Goal: Task Accomplishment & Management: Manage account settings

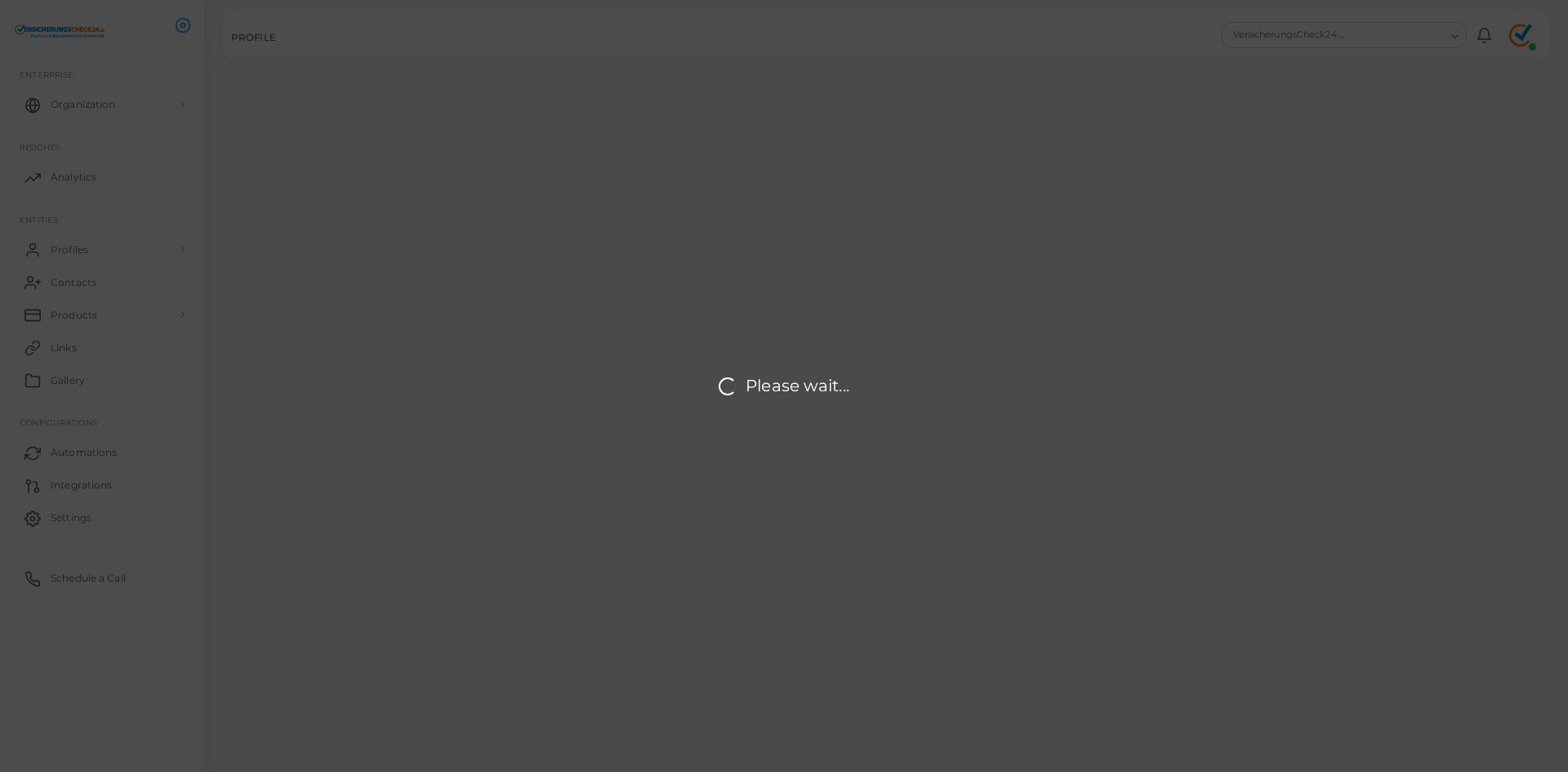
type input "**********"
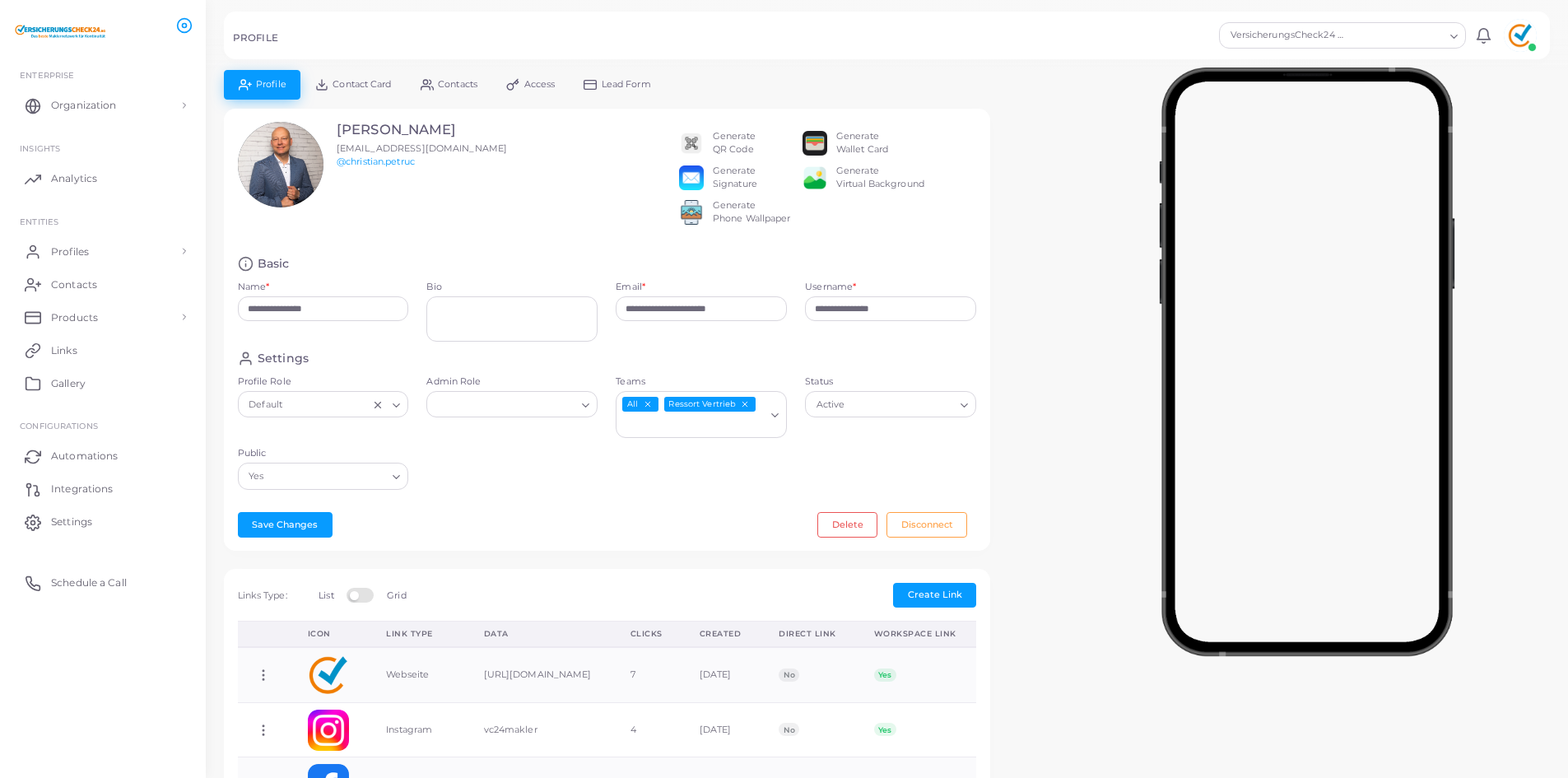
click at [1522, 44] on img at bounding box center [1519, 35] width 33 height 33
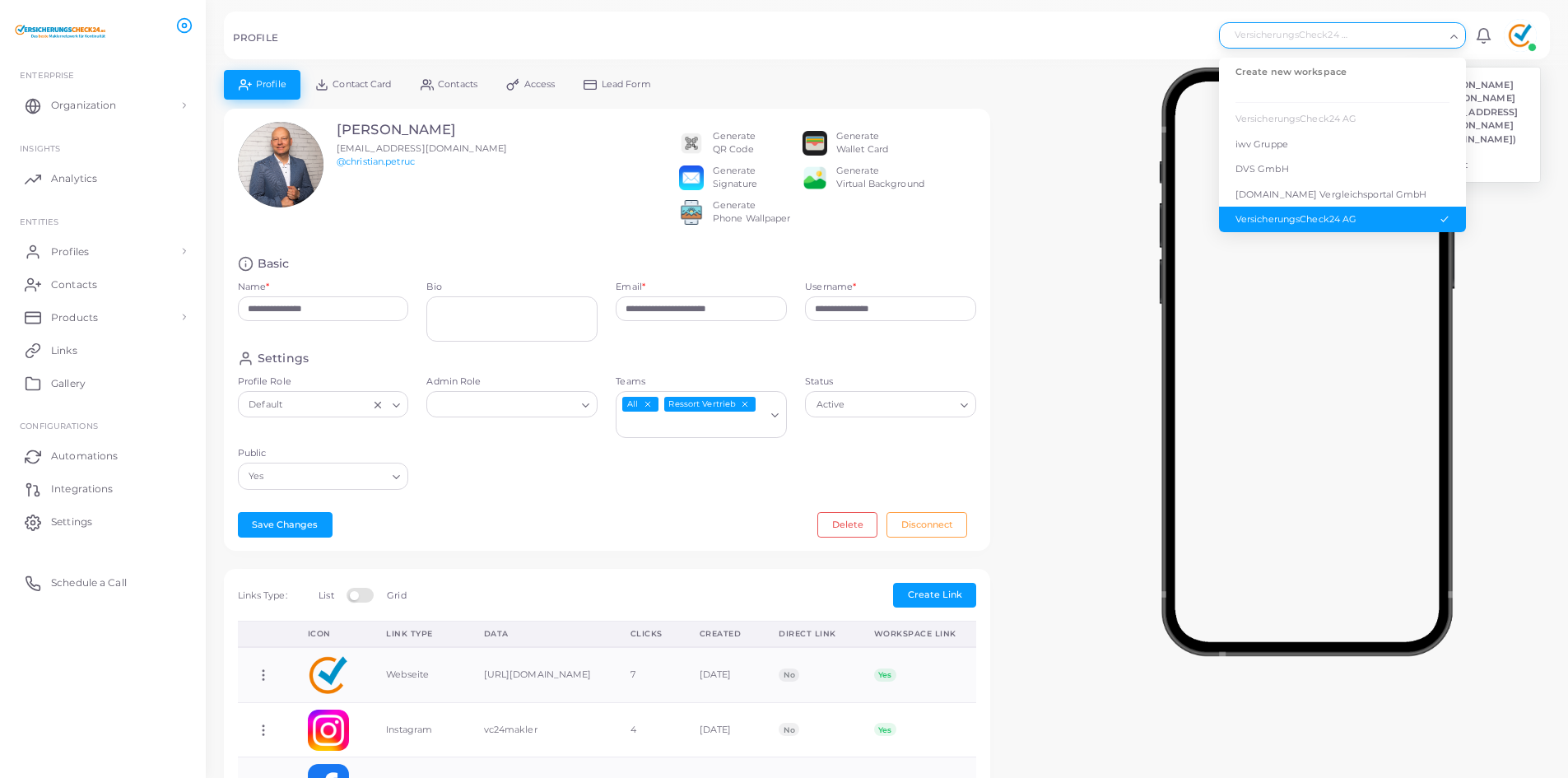
click at [1376, 43] on input "Search for option" at bounding box center [1335, 35] width 218 height 18
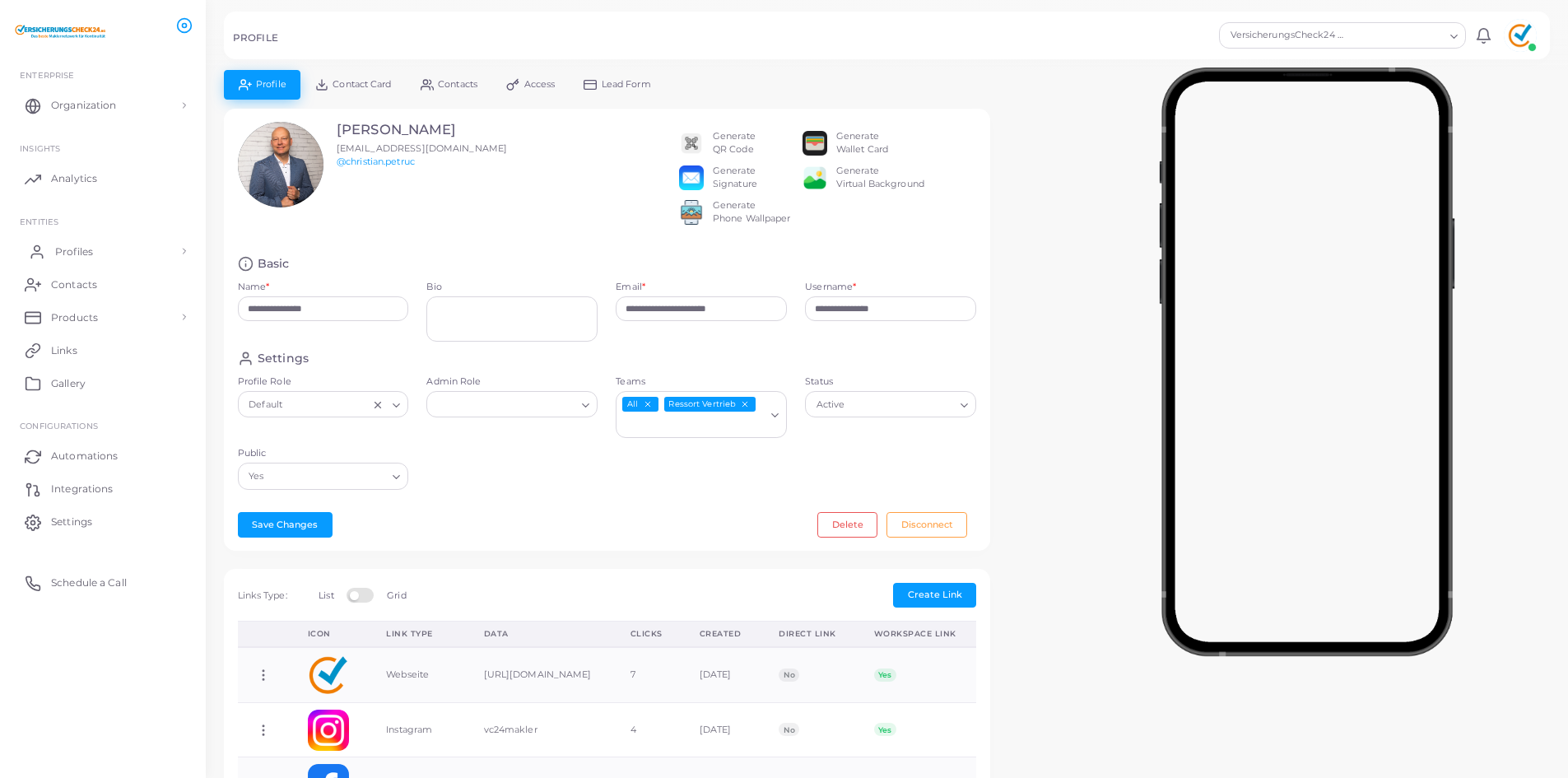
click at [124, 250] on link "Profiles" at bounding box center [102, 251] width 181 height 33
click at [84, 660] on span "Products" at bounding box center [79, 663] width 47 height 15
click at [70, 351] on span "Products" at bounding box center [79, 355] width 47 height 15
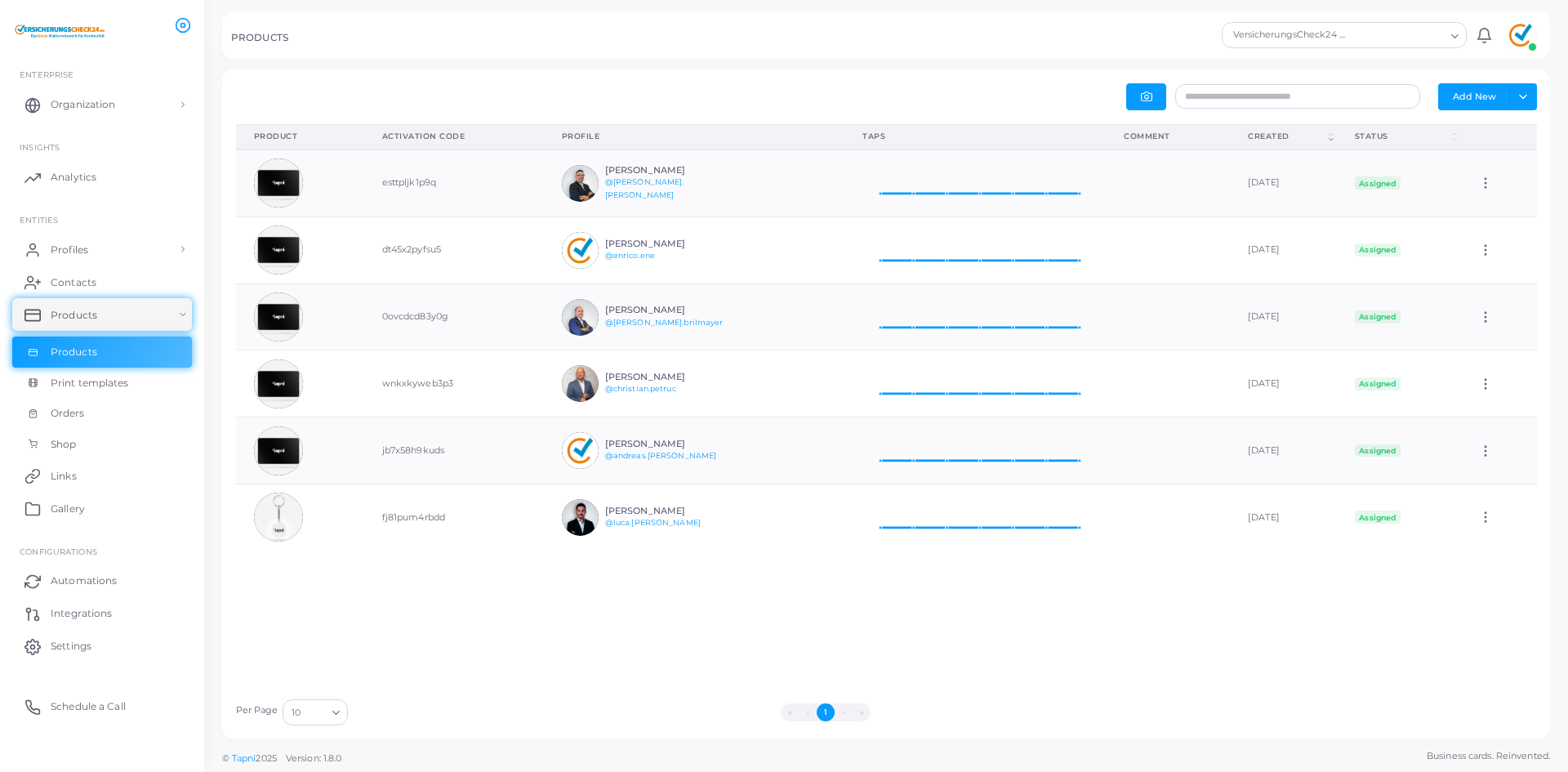
click at [1325, 30] on div "VersicherungsCheck24 AG" at bounding box center [1336, 34] width 219 height 21
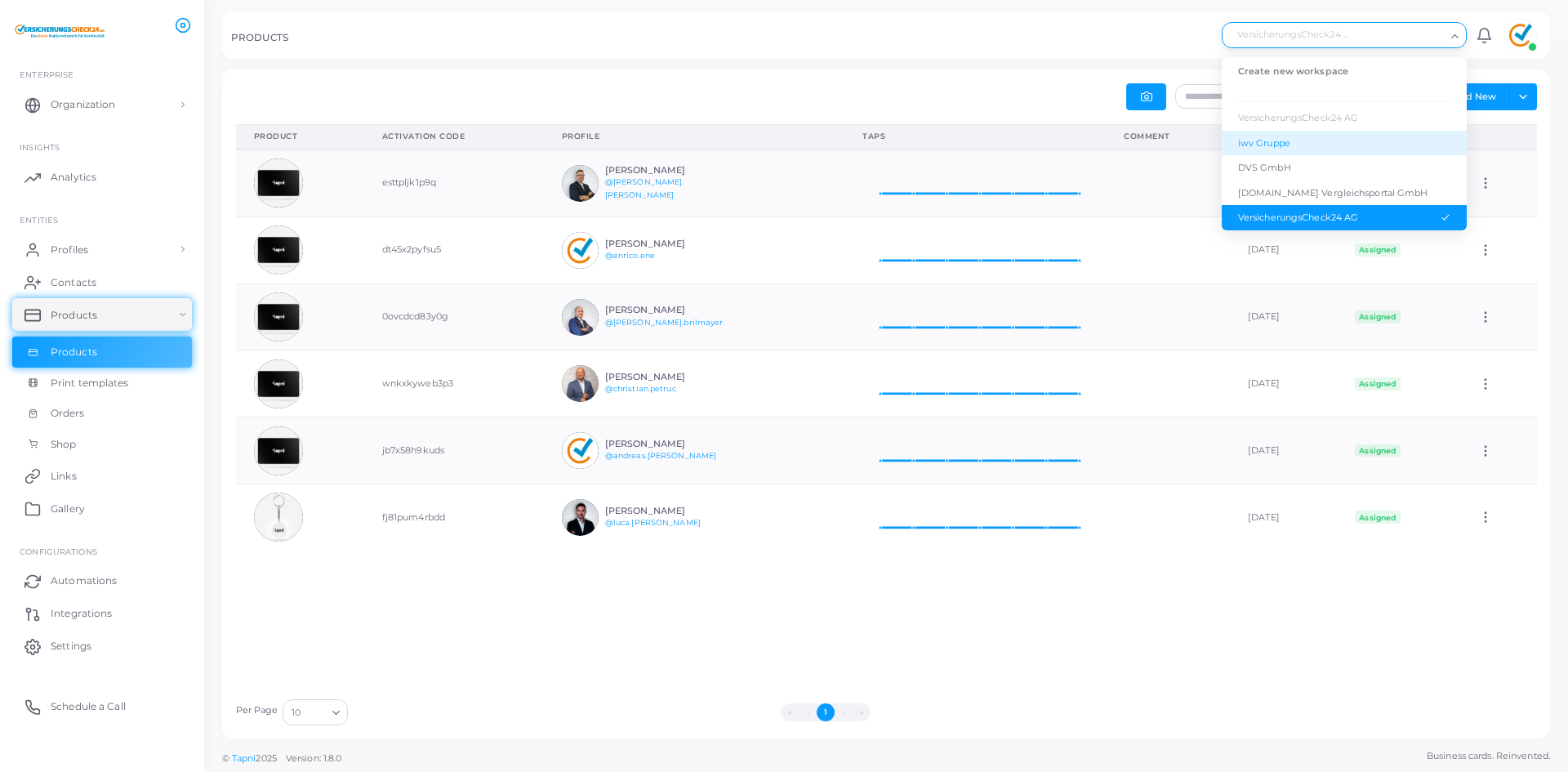
click at [1311, 143] on div "iwv Gruppe" at bounding box center [1345, 142] width 212 height 14
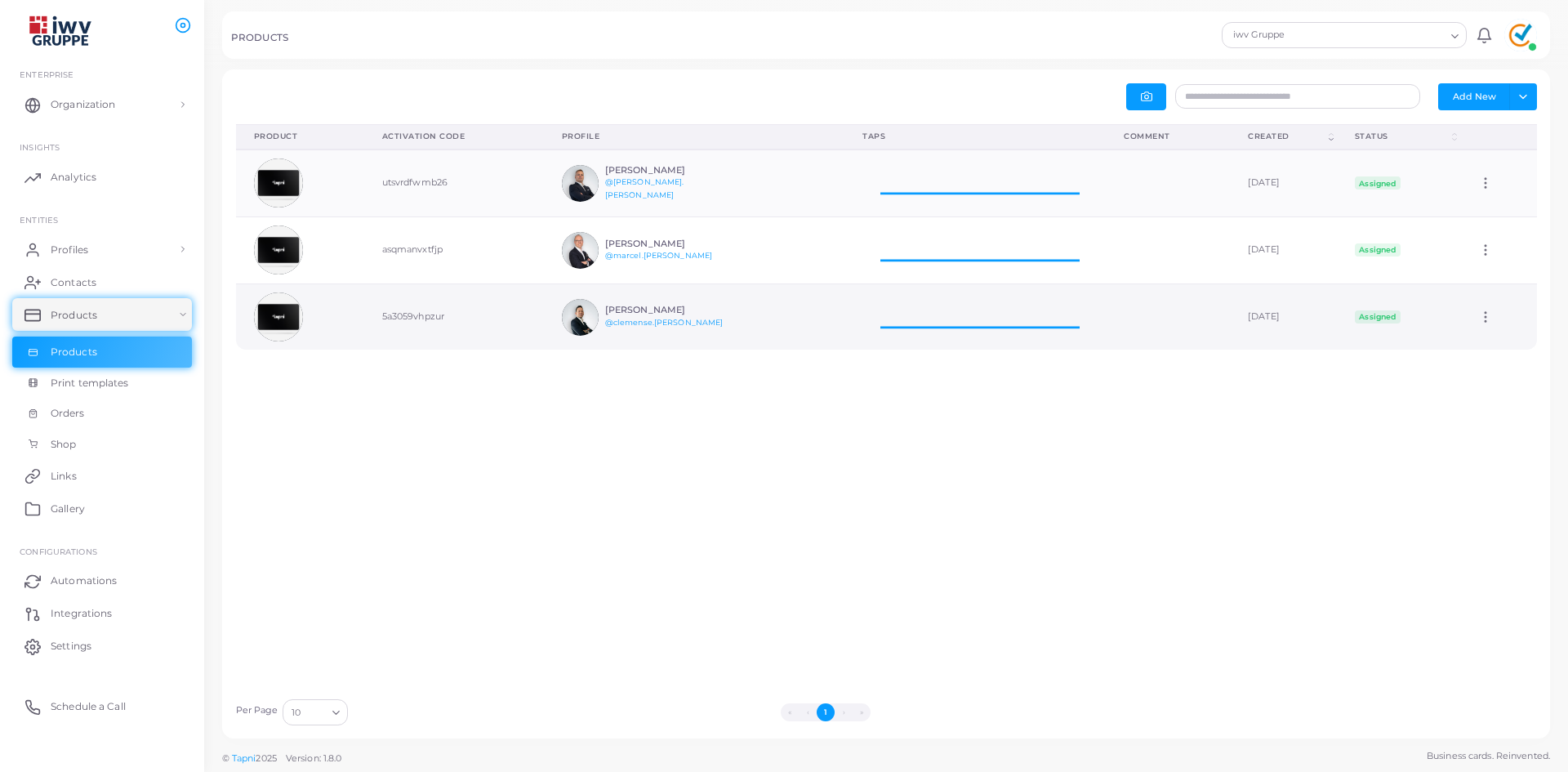
scroll to position [54, 249]
drag, startPoint x: 1262, startPoint y: 39, endPoint x: 1255, endPoint y: 61, distance: 23.1
click at [1261, 41] on div "iwv Gruppe" at bounding box center [1336, 34] width 219 height 21
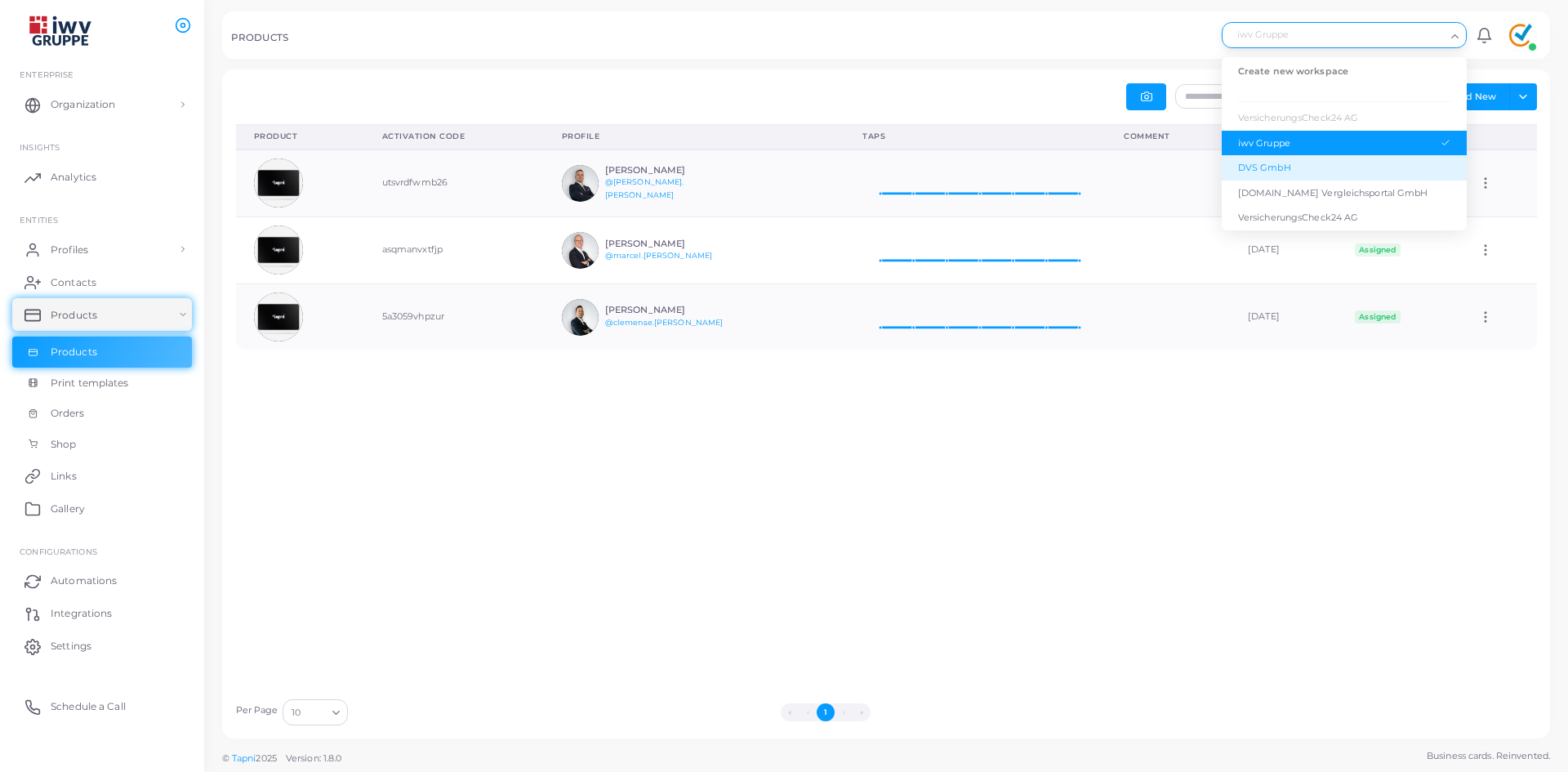
click at [1281, 169] on div "DVS GmbH" at bounding box center [1345, 168] width 212 height 14
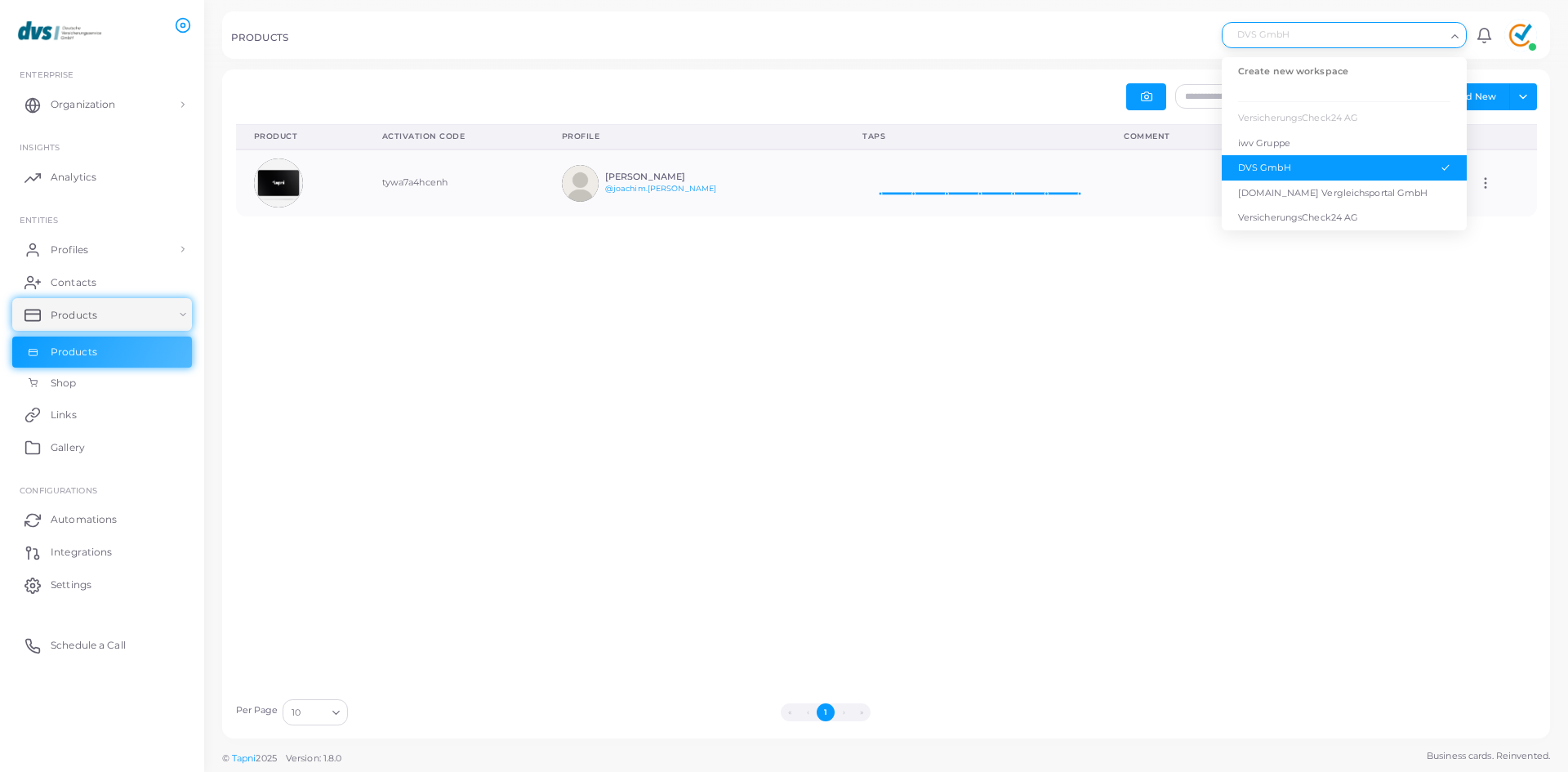
click at [1329, 37] on div "DVS GmbH" at bounding box center [1336, 34] width 219 height 21
click at [1299, 189] on div "[DOMAIN_NAME] Vergleichsportal GmbH" at bounding box center [1345, 193] width 212 height 14
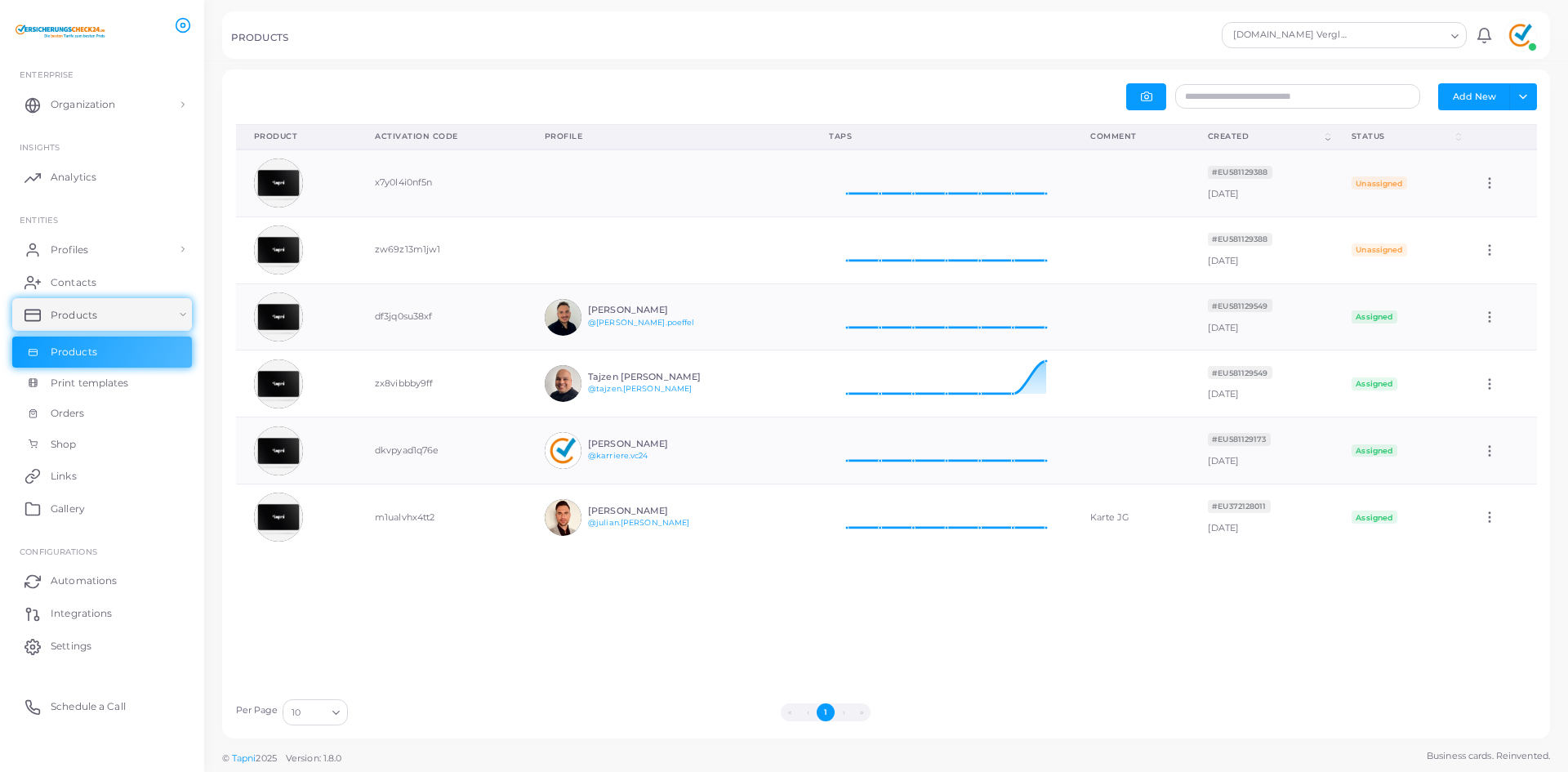
click at [1342, 34] on div "[DOMAIN_NAME] Vergleichsportal GmbH" at bounding box center [1336, 34] width 219 height 21
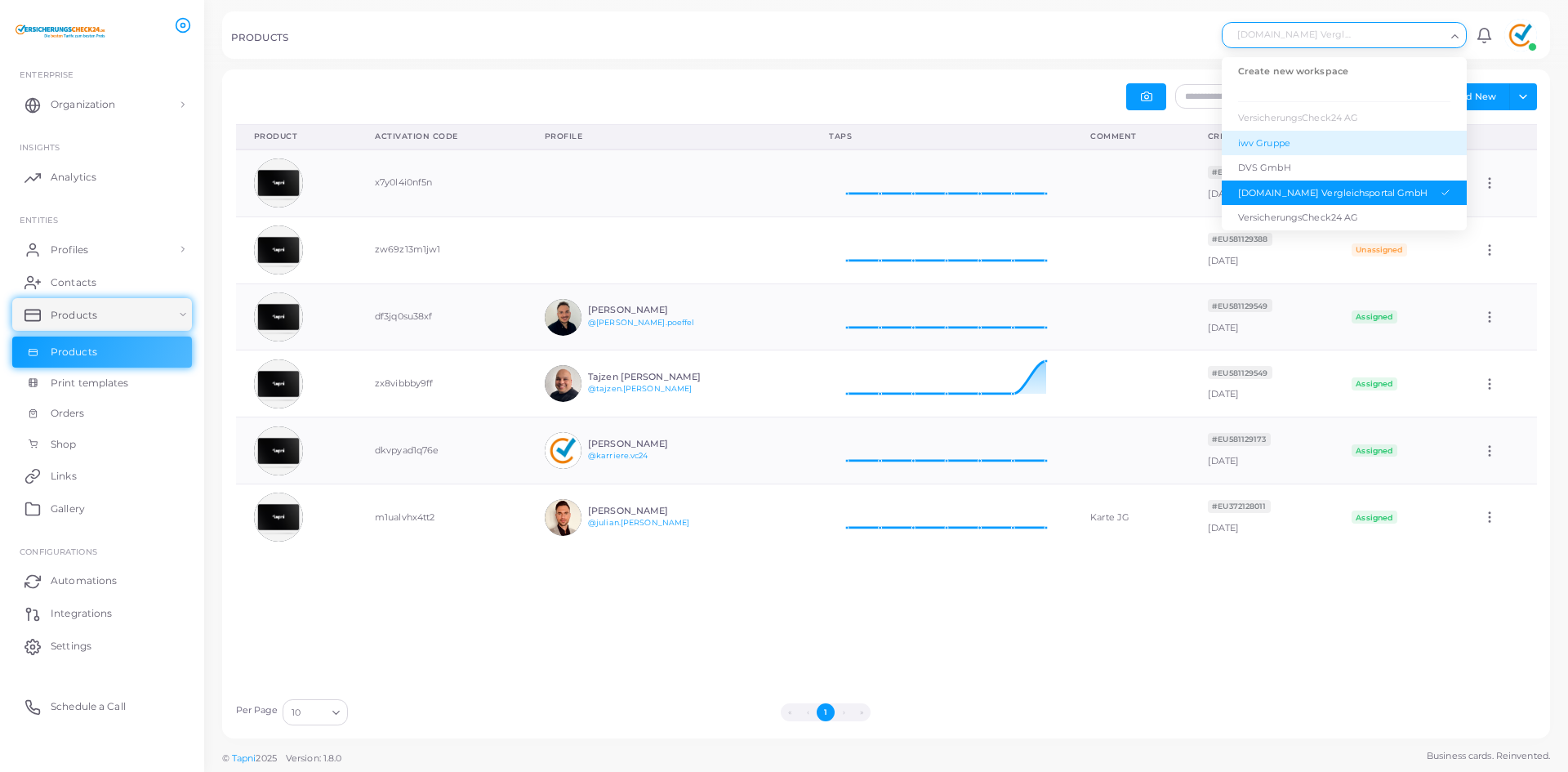
drag, startPoint x: 1351, startPoint y: 207, endPoint x: 884, endPoint y: 71, distance: 486.4
click at [886, 74] on div "PRODUCTS [DOMAIN_NAME] Vergleichsportal GmbH Loading... Create new workspace Ve…" at bounding box center [784, 386] width 1568 height 772
click at [884, 71] on div "Add New Toggle dropdown Export to XLSX Product (Click to clear sorting) Activat…" at bounding box center [886, 404] width 1328 height 669
click at [1003, 101] on div "Add New Toggle dropdown Export to XLSX" at bounding box center [1216, 96] width 660 height 27
click at [1415, 42] on input "Search for option" at bounding box center [1337, 34] width 216 height 18
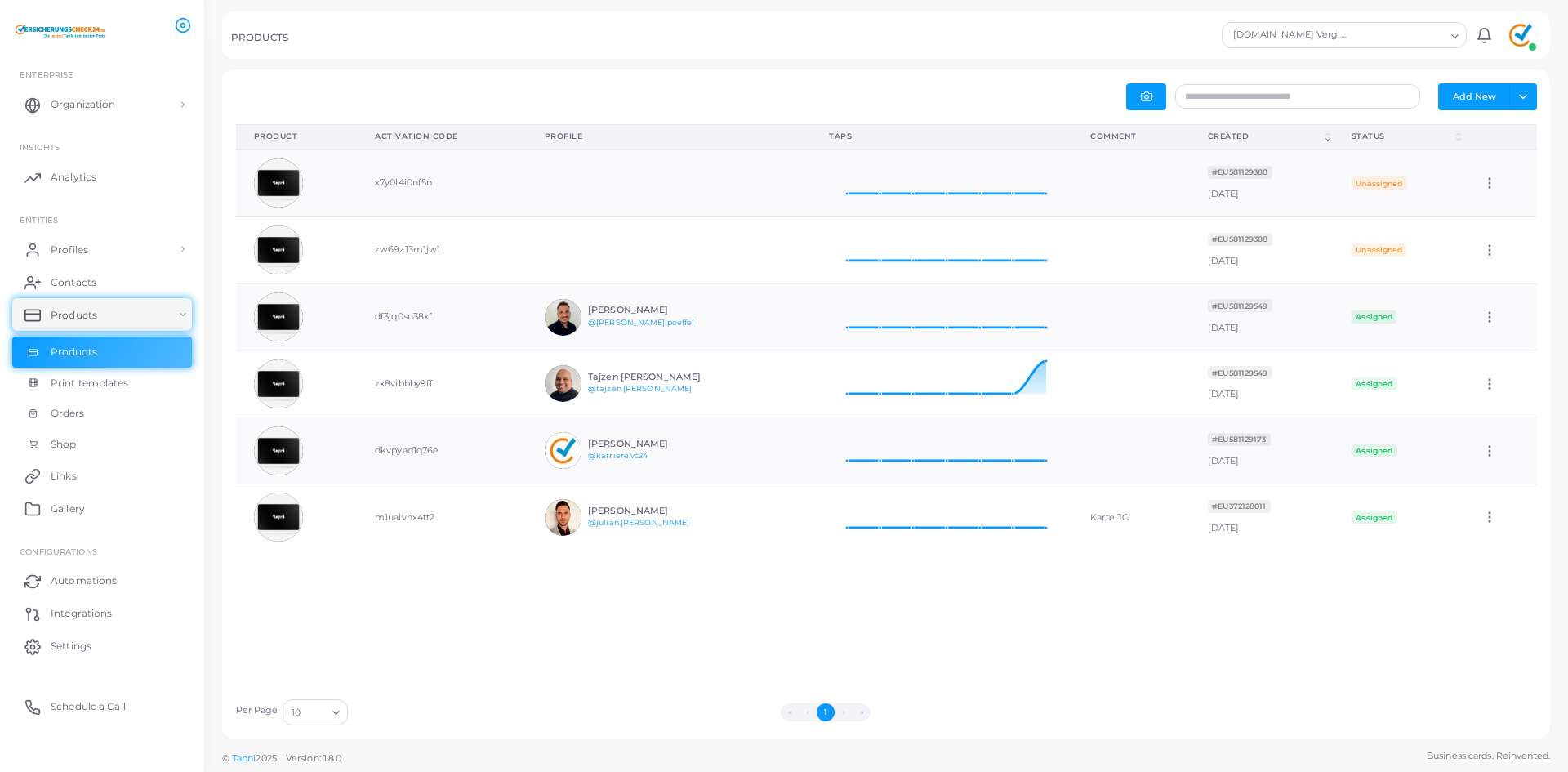
click at [1451, 34] on icon "Search for option" at bounding box center [1454, 35] width 12 height 12
click at [1357, 43] on input "Search for option" at bounding box center [1398, 34] width 94 height 18
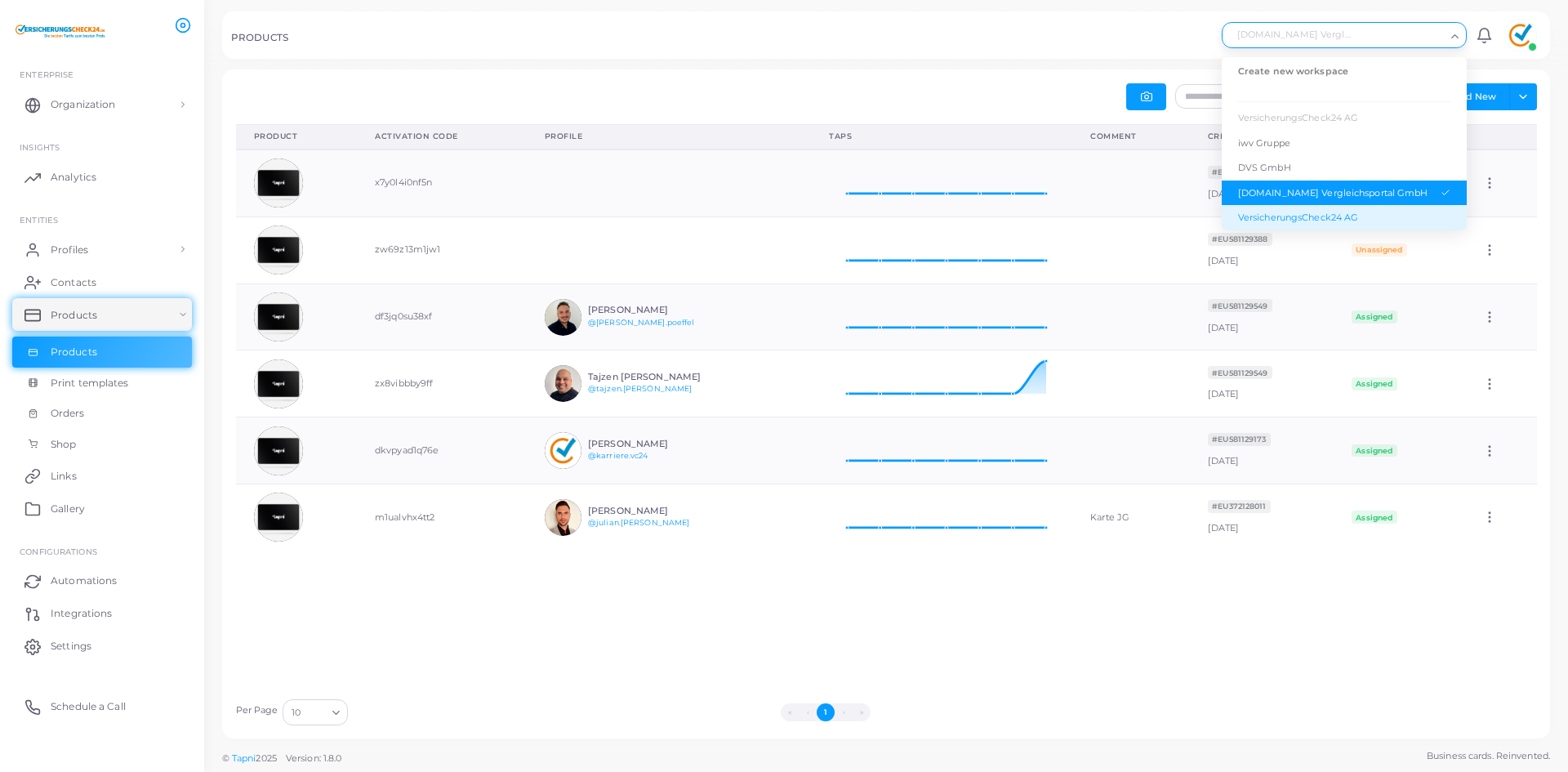
click at [1342, 213] on div "VersicherungsCheck24 AG" at bounding box center [1345, 217] width 212 height 14
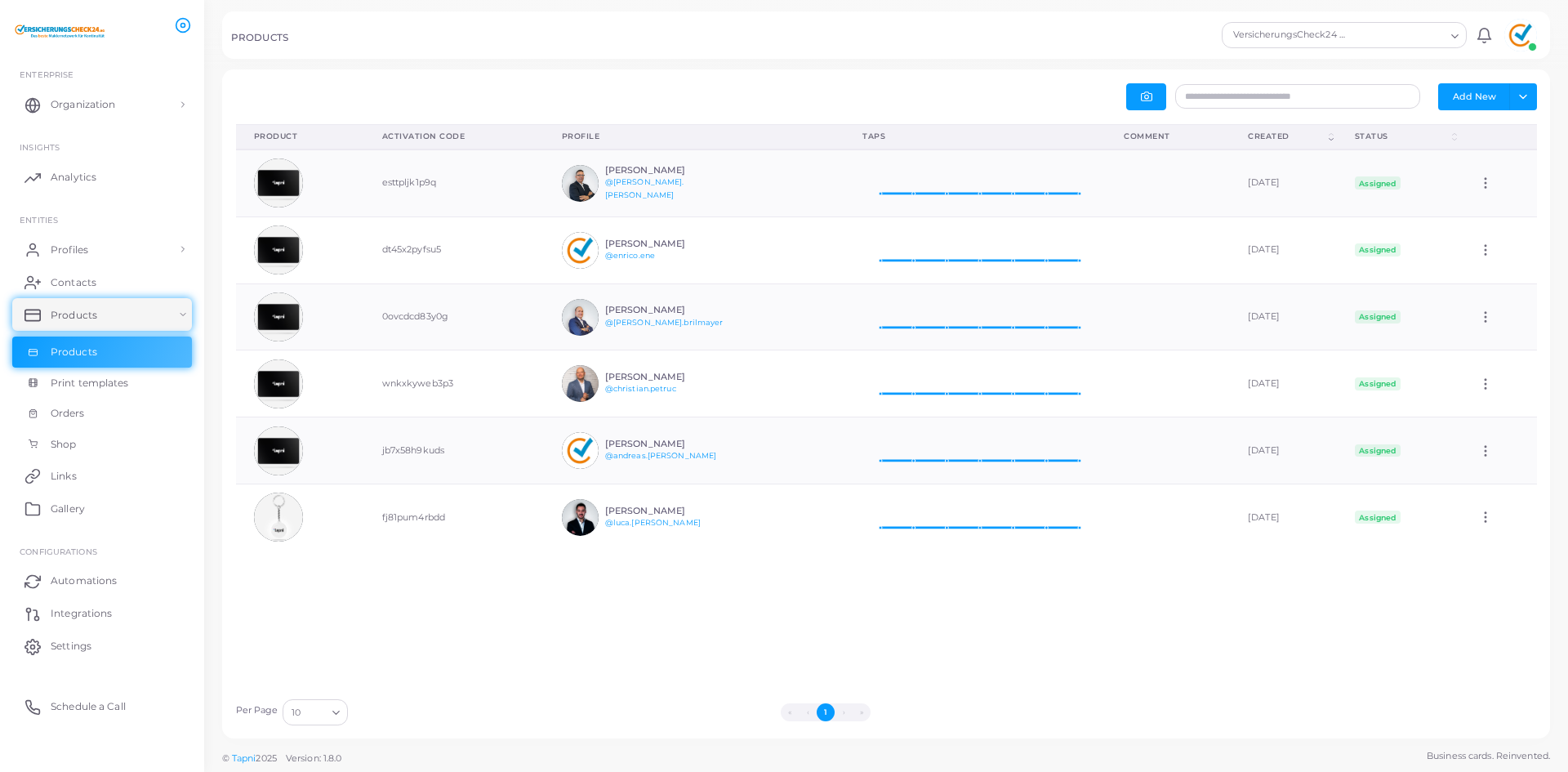
click at [1263, 39] on div "VersicherungsCheck24 AG" at bounding box center [1336, 34] width 219 height 21
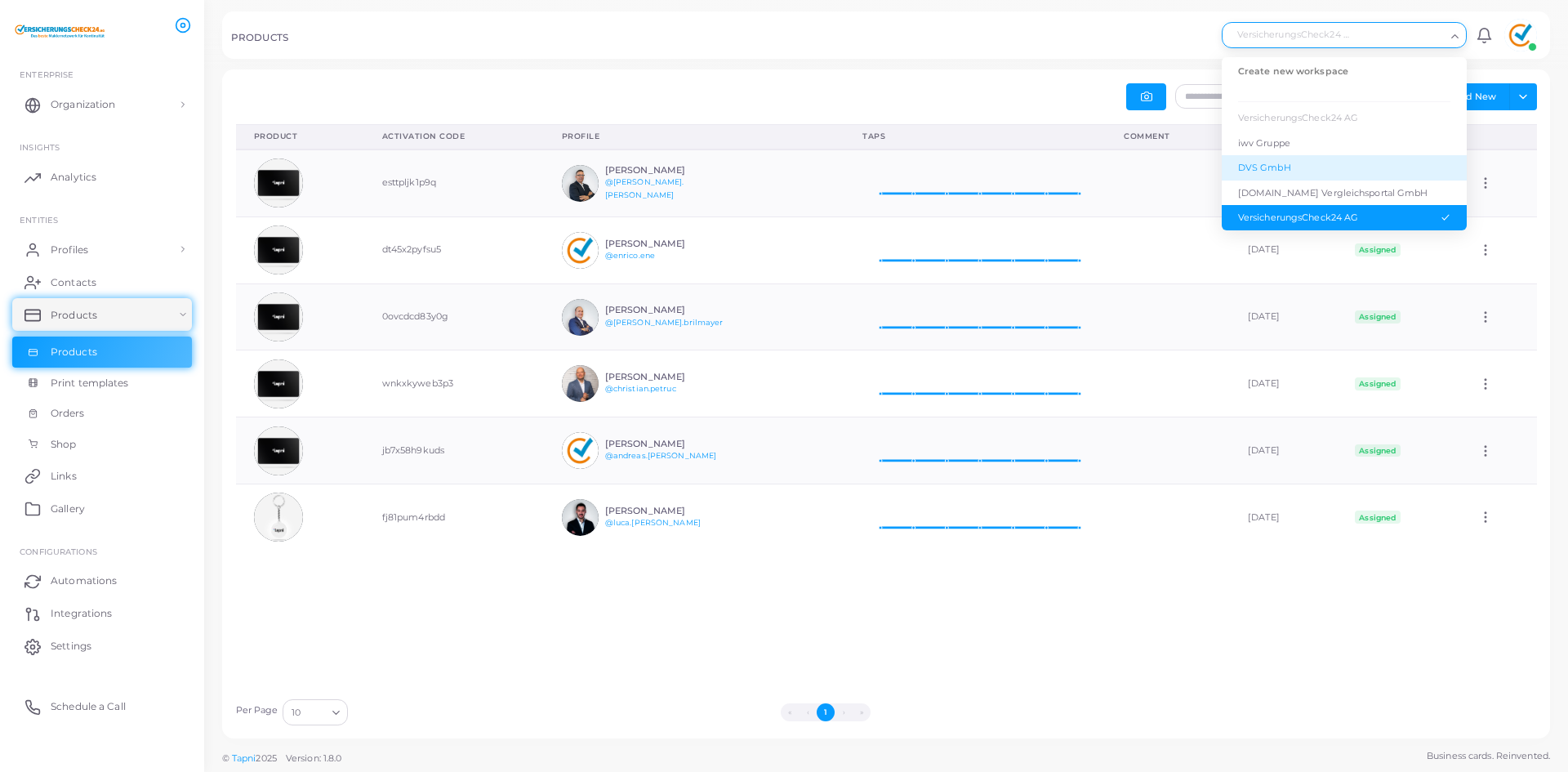
click at [1285, 174] on div "DVS GmbH" at bounding box center [1345, 168] width 212 height 14
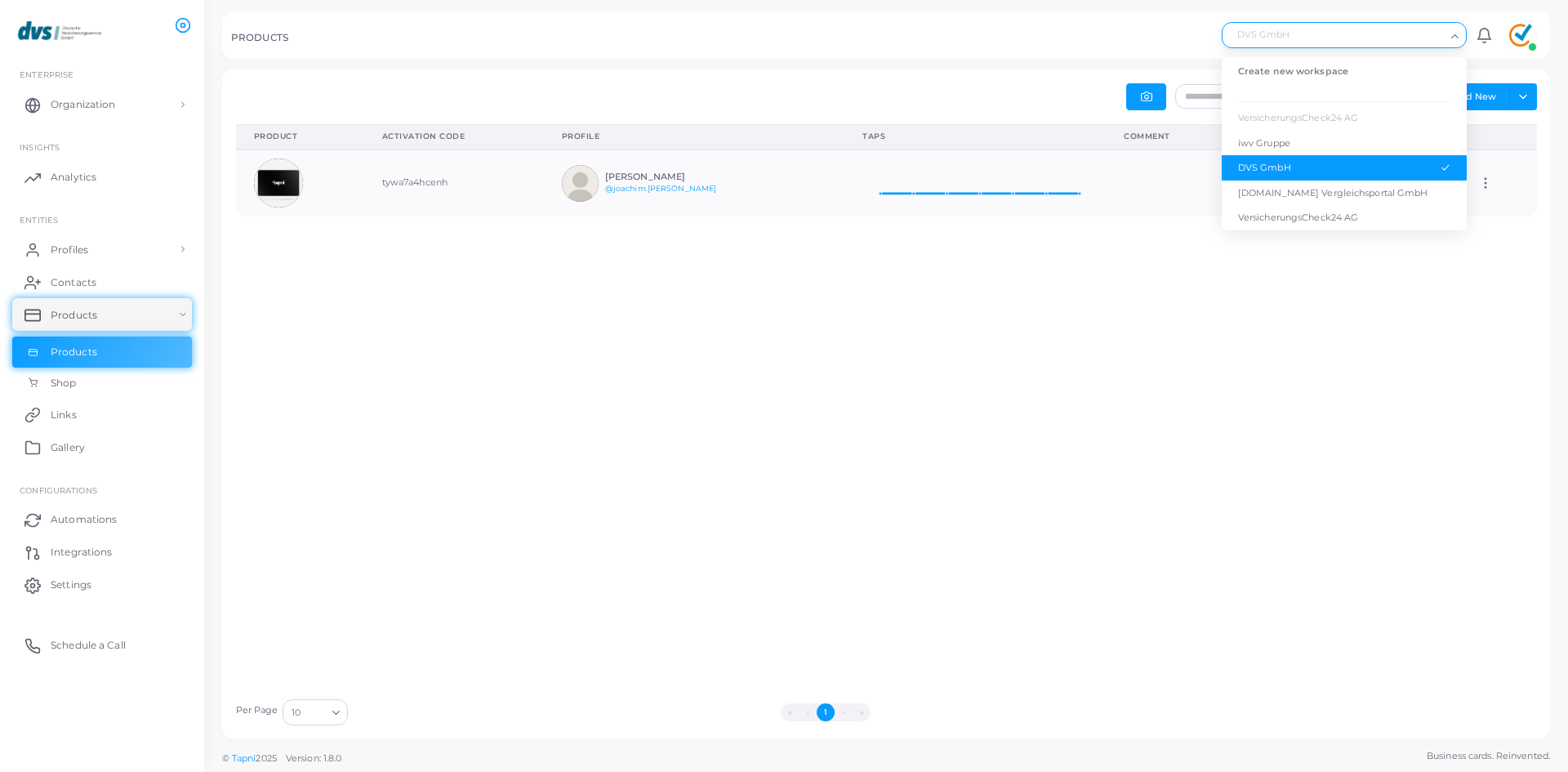
click at [1344, 33] on div "DVS GmbH" at bounding box center [1336, 34] width 219 height 21
click at [1304, 146] on div "iwv Gruppe" at bounding box center [1345, 142] width 212 height 14
